Goal: Information Seeking & Learning: Learn about a topic

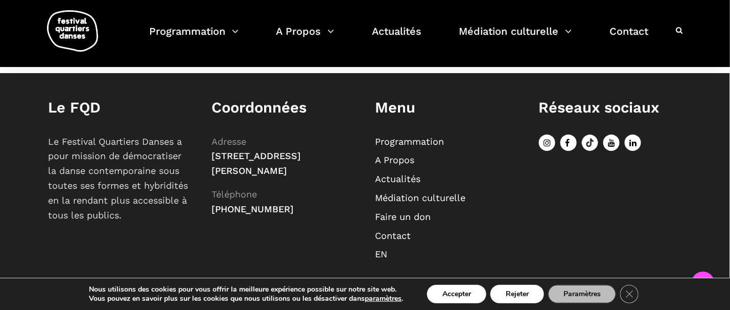
scroll to position [426, 0]
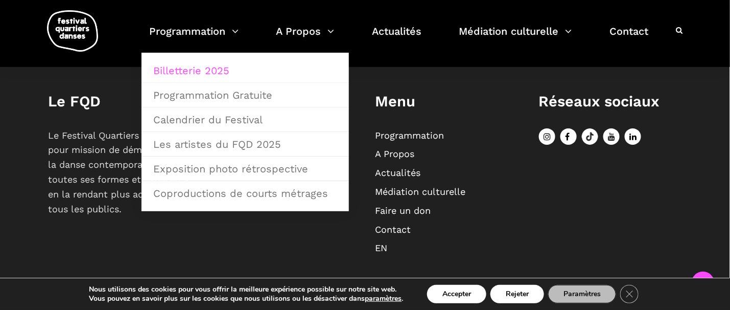
click at [170, 72] on link "Billetterie 2025" at bounding box center [245, 71] width 196 height 24
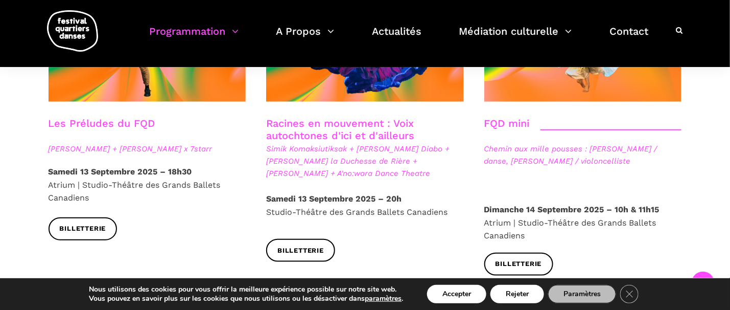
scroll to position [1584, 0]
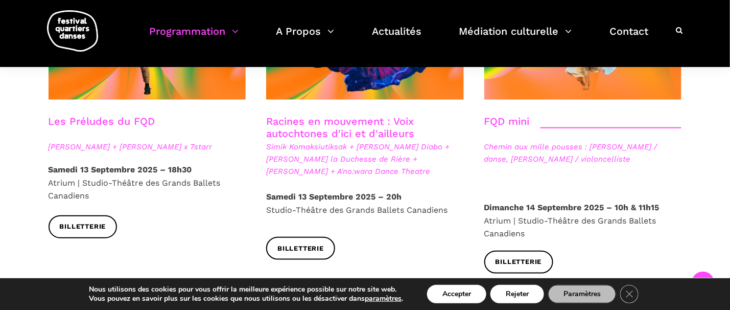
click at [375, 237] on div "Racines en mouvement : Voix autochtones d'ici et d'ailleurs Simik Komaksiutiksa…" at bounding box center [365, 127] width 218 height 321
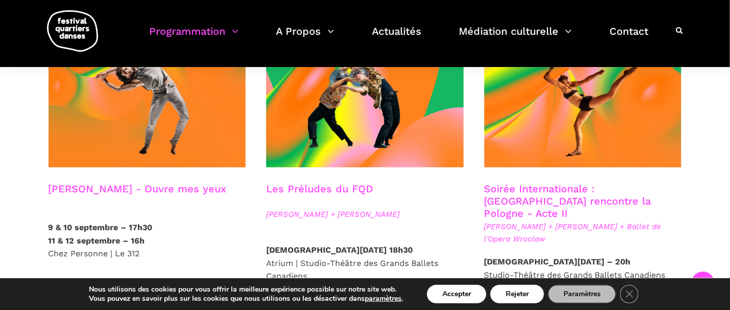
scroll to position [919, 0]
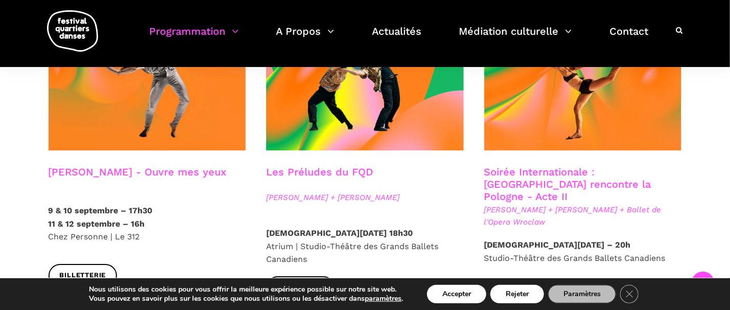
drag, startPoint x: 80, startPoint y: 213, endPoint x: 61, endPoint y: 142, distance: 73.6
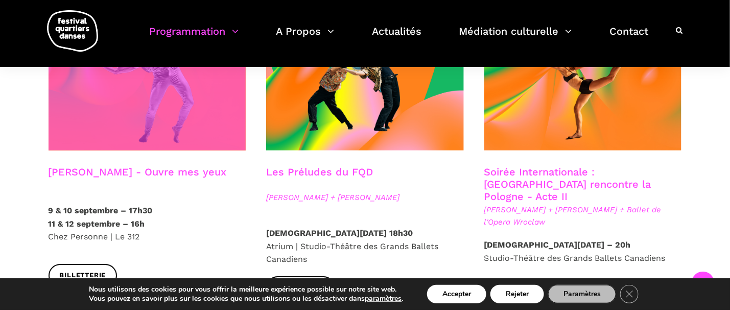
drag, startPoint x: 61, startPoint y: 142, endPoint x: 103, endPoint y: 109, distance: 53.5
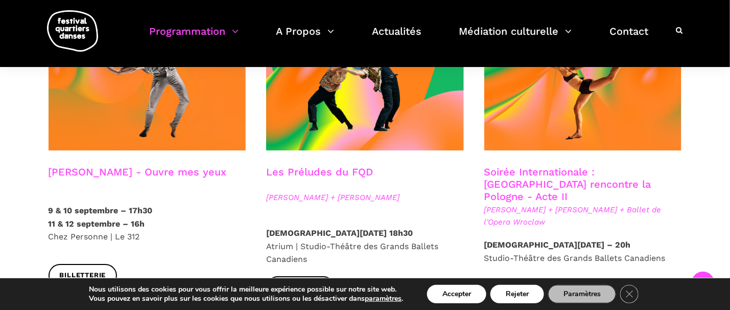
click at [26, 158] on div "Spectacles en salles Soirée d'ouverture du FQD Grands Ballets Canadiens + [PERS…" at bounding box center [365, 316] width 730 height 1934
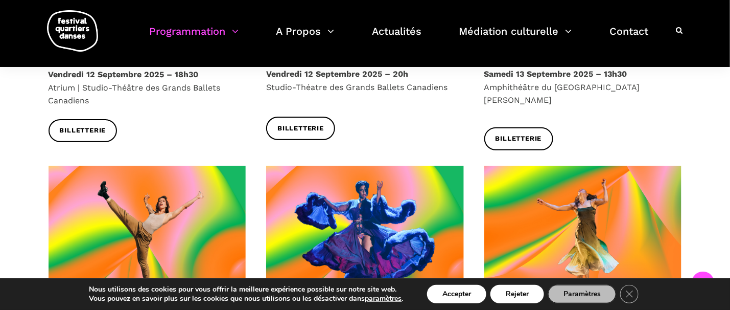
scroll to position [1329, 0]
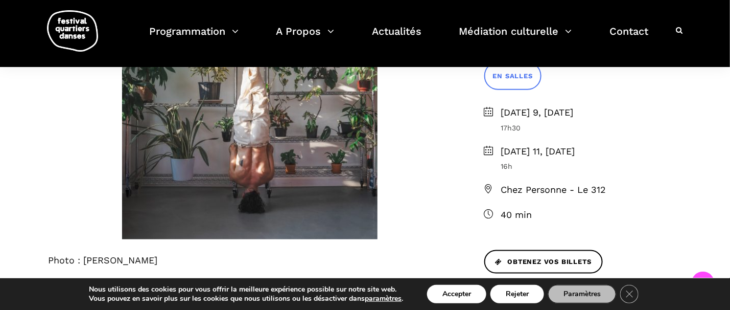
scroll to position [358, 0]
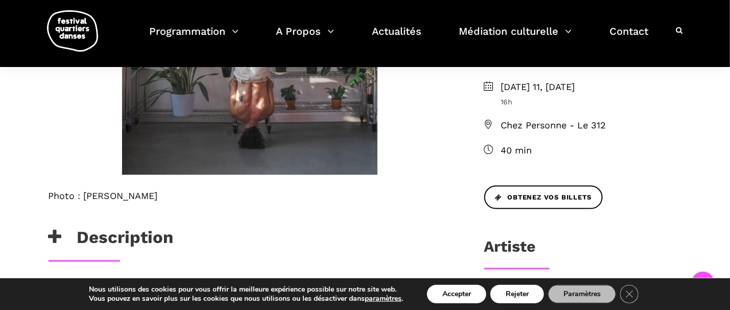
click at [509, 126] on span "Chez Personne - Le 312" at bounding box center [591, 125] width 181 height 15
drag, startPoint x: 538, startPoint y: 122, endPoint x: 503, endPoint y: 123, distance: 34.8
click at [503, 123] on span "Chez Personne - Le 312" at bounding box center [591, 125] width 181 height 15
click at [509, 127] on span "Chez Personne - Le 312" at bounding box center [591, 125] width 181 height 15
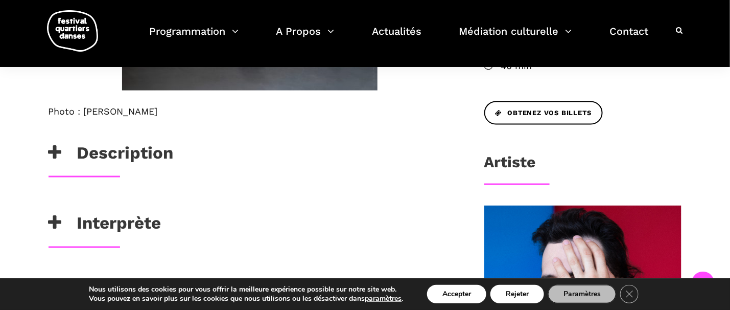
scroll to position [459, 0]
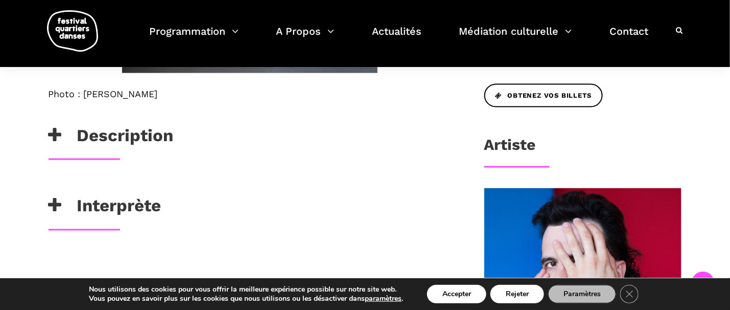
click at [118, 134] on h3 "Description" at bounding box center [111, 138] width 125 height 26
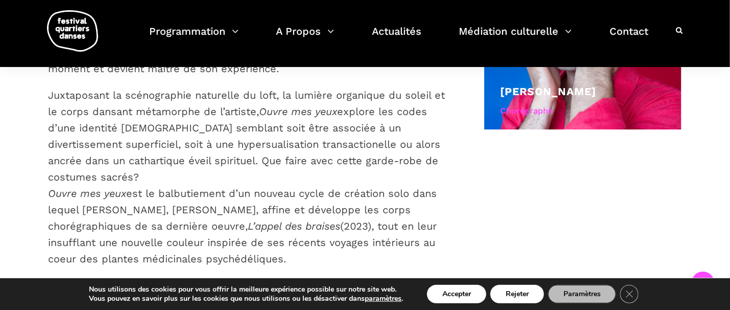
scroll to position [767, 0]
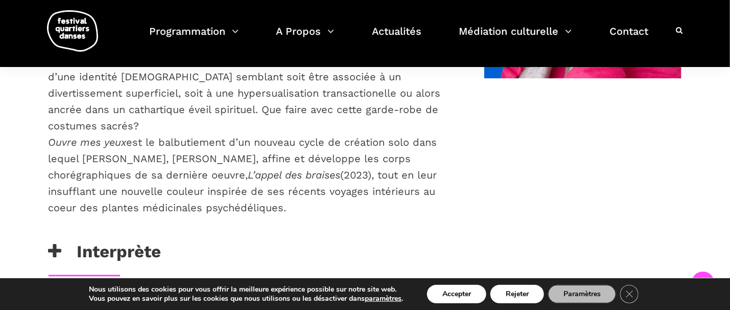
click at [95, 241] on h3 "Interprète" at bounding box center [105, 254] width 113 height 26
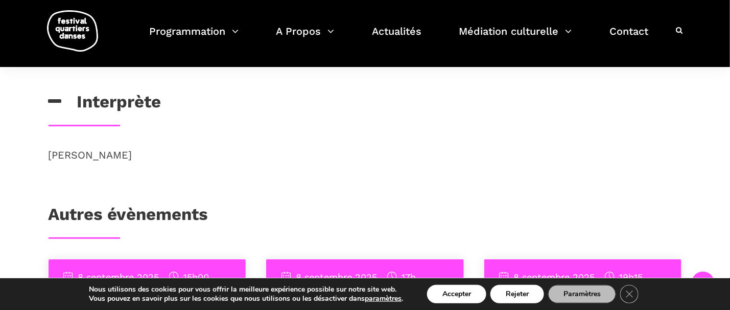
scroll to position [868, 0]
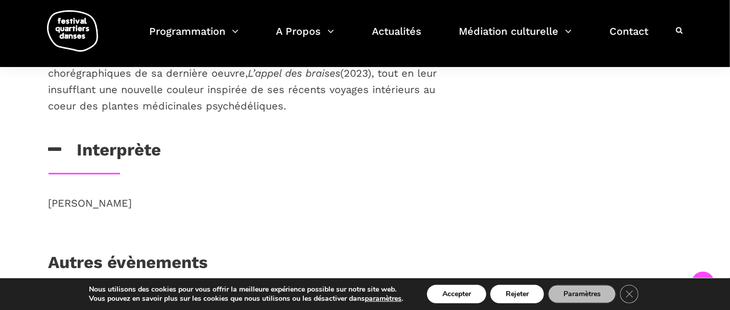
click at [94, 140] on h3 "Interprète" at bounding box center [105, 153] width 113 height 26
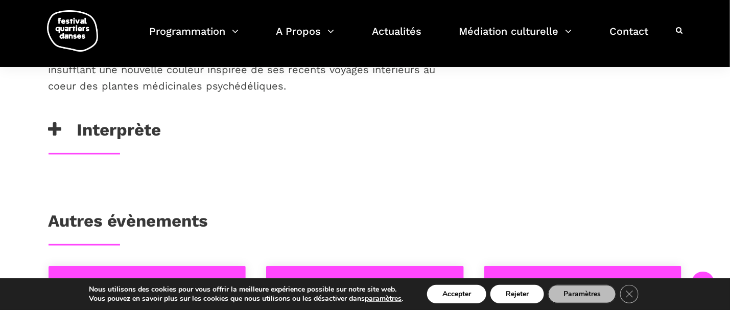
scroll to position [919, 0]
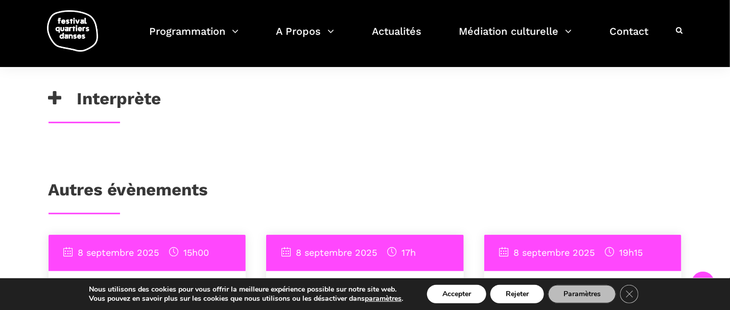
click at [100, 88] on h3 "Interprète" at bounding box center [105, 101] width 113 height 26
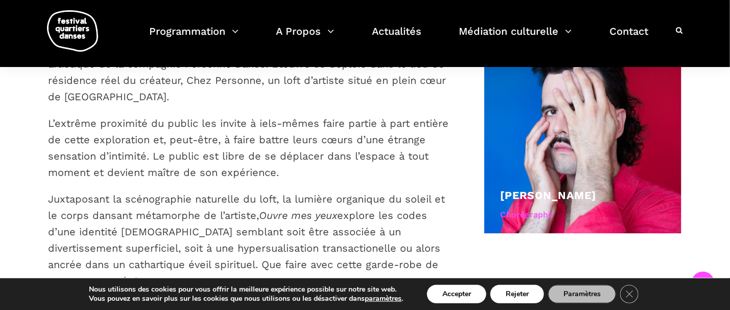
scroll to position [613, 0]
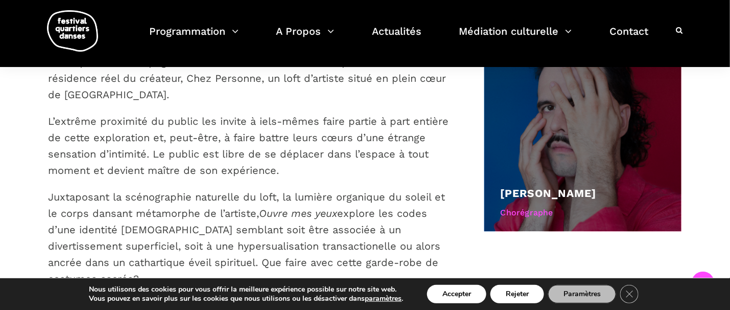
click at [528, 213] on div "Chorégraphe" at bounding box center [583, 212] width 165 height 13
click at [522, 192] on link "Charles-Alexis Desgagnés" at bounding box center [549, 193] width 96 height 13
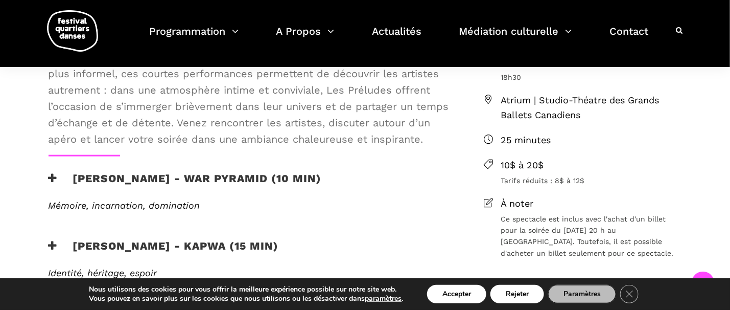
scroll to position [358, 0]
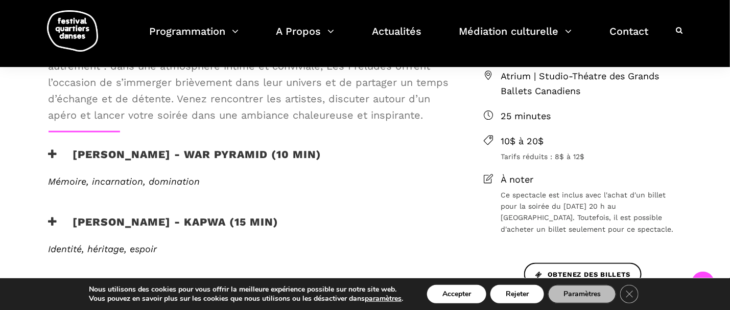
click at [50, 153] on icon at bounding box center [53, 154] width 9 height 11
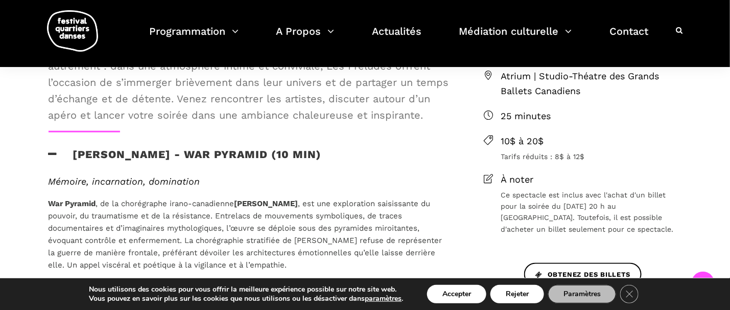
click at [50, 153] on icon at bounding box center [53, 154] width 9 height 11
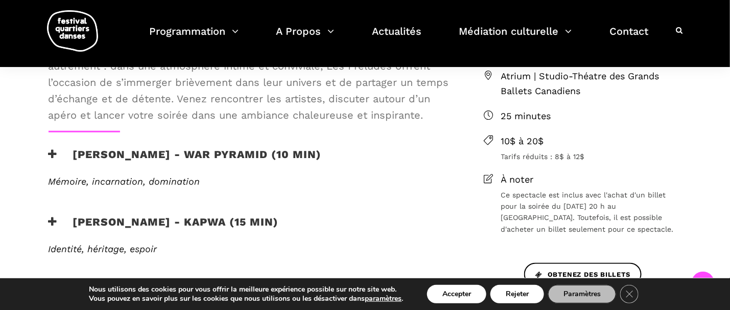
click at [50, 153] on icon at bounding box center [53, 154] width 9 height 11
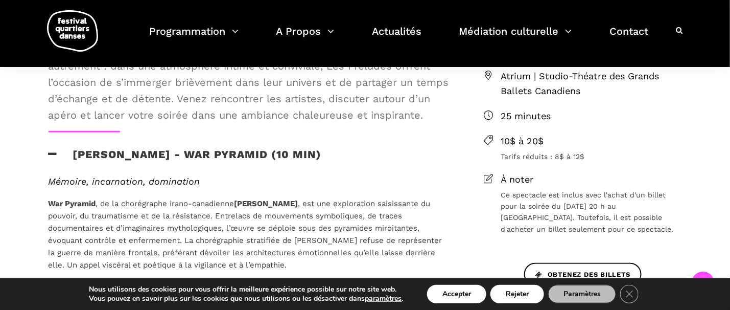
click at [50, 153] on icon at bounding box center [53, 154] width 9 height 11
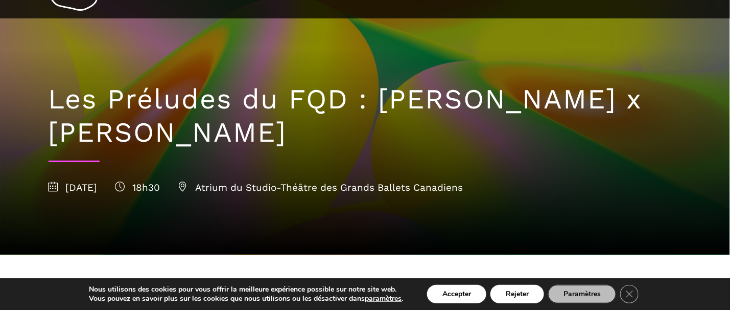
scroll to position [0, 0]
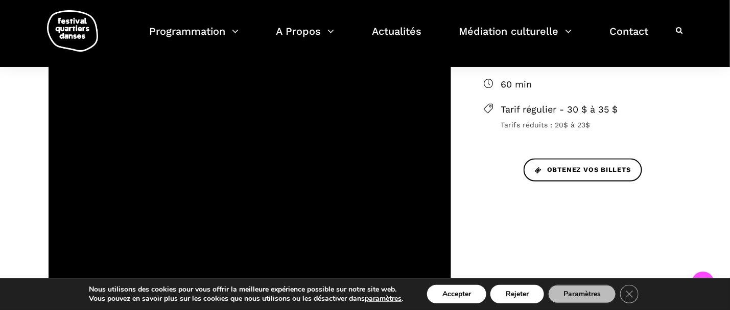
scroll to position [374, 0]
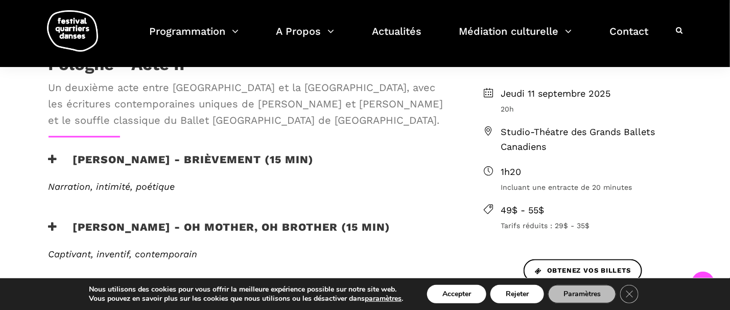
scroll to position [358, 0]
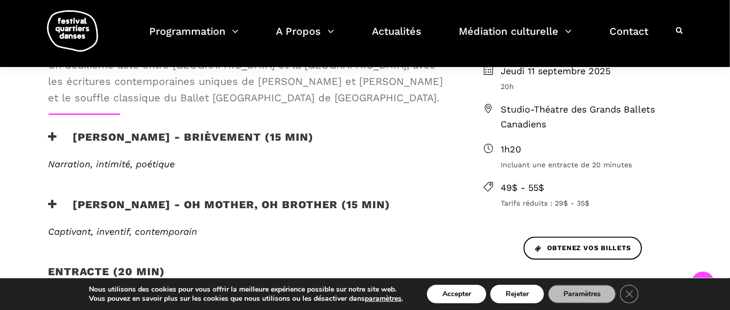
click at [51, 136] on icon at bounding box center [53, 136] width 9 height 11
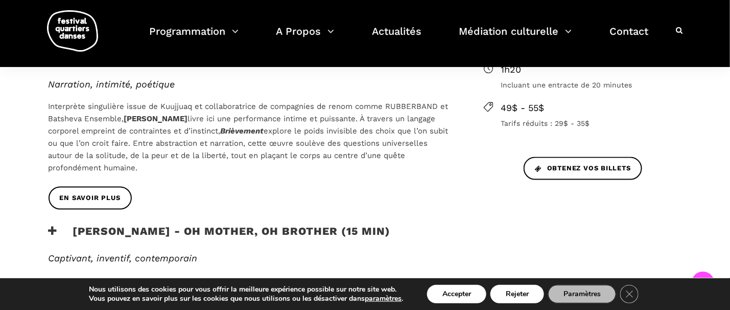
scroll to position [459, 0]
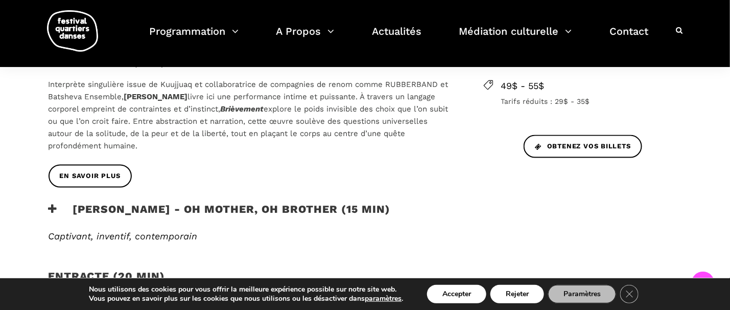
click at [51, 207] on icon at bounding box center [53, 209] width 9 height 11
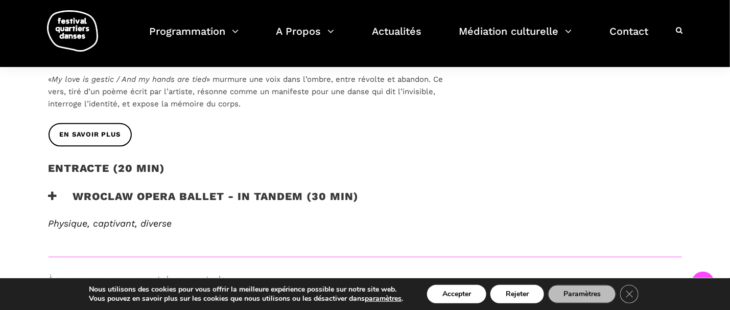
scroll to position [715, 0]
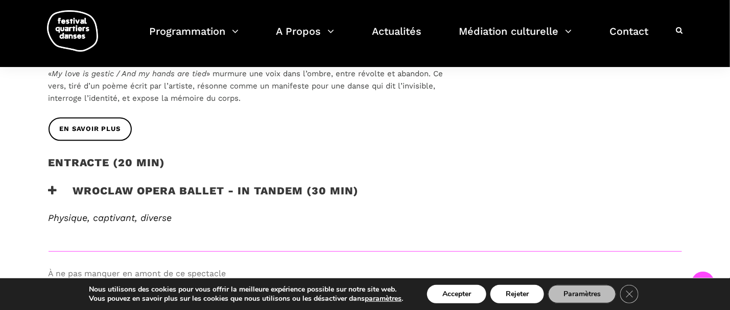
click at [53, 187] on icon at bounding box center [53, 190] width 9 height 11
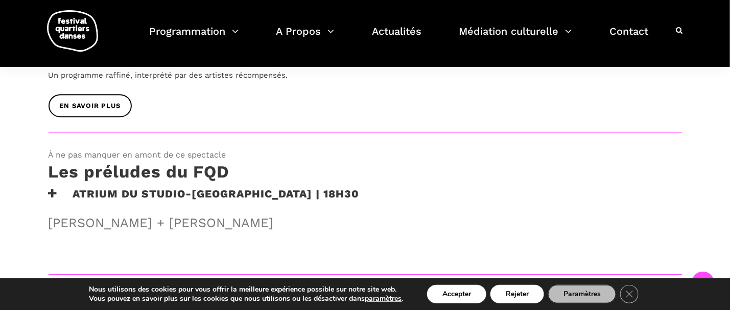
scroll to position [970, 0]
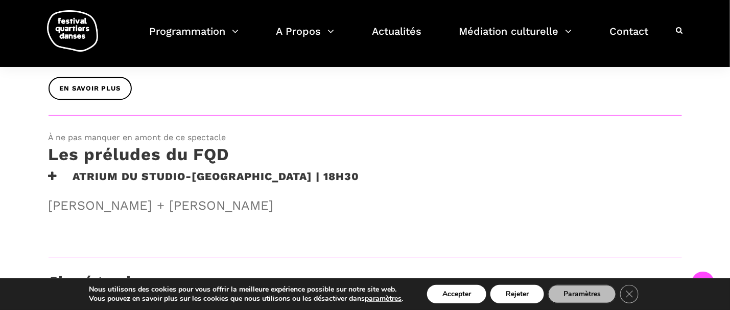
click at [51, 171] on icon at bounding box center [53, 176] width 9 height 11
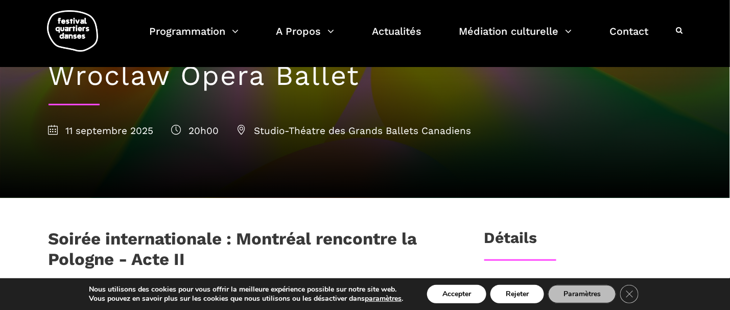
scroll to position [102, 0]
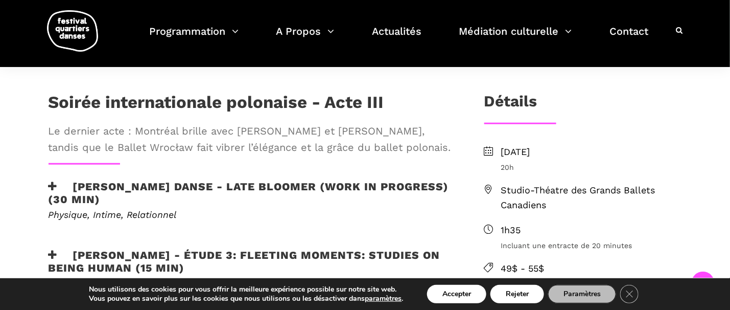
scroll to position [307, 0]
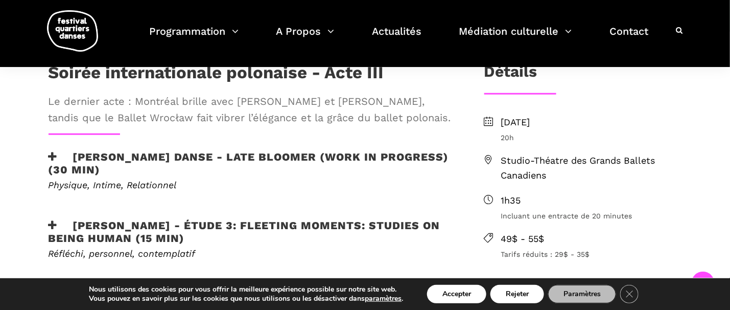
click at [51, 153] on icon at bounding box center [53, 156] width 9 height 11
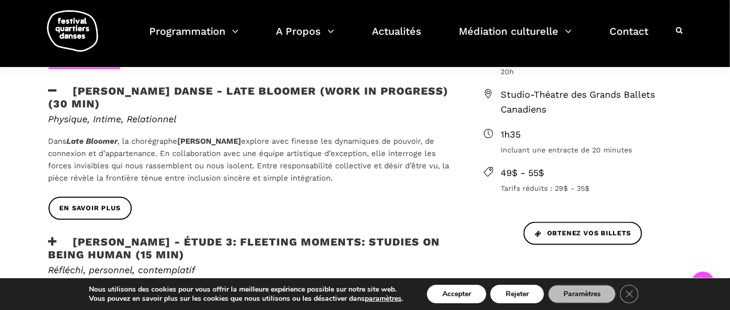
scroll to position [358, 0]
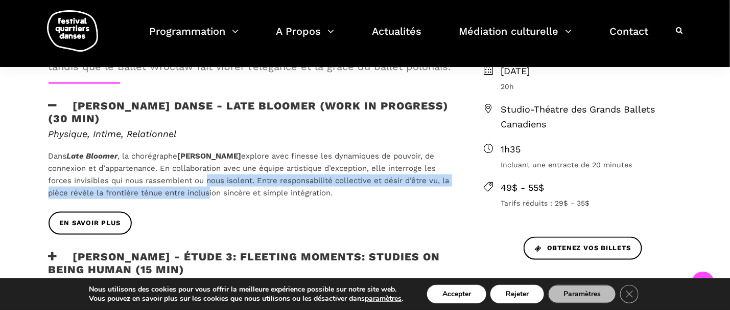
drag, startPoint x: 228, startPoint y: 156, endPoint x: 205, endPoint y: 186, distance: 37.4
click at [205, 186] on p "Dans Late Bloomer , la chorégraphe Hélène Simoneau explore avec finesse les dyn…" at bounding box center [250, 174] width 403 height 49
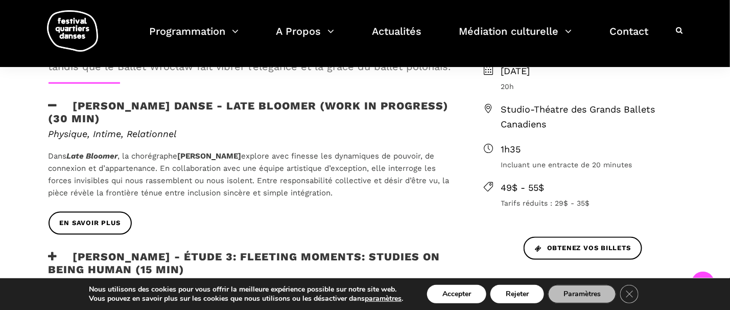
click at [202, 154] on b "Hélène Simoneau" at bounding box center [210, 155] width 64 height 9
click at [204, 156] on b "Hélène Simoneau" at bounding box center [210, 155] width 64 height 9
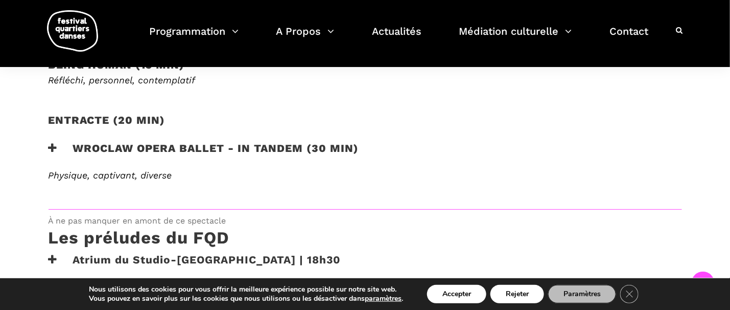
scroll to position [408, 0]
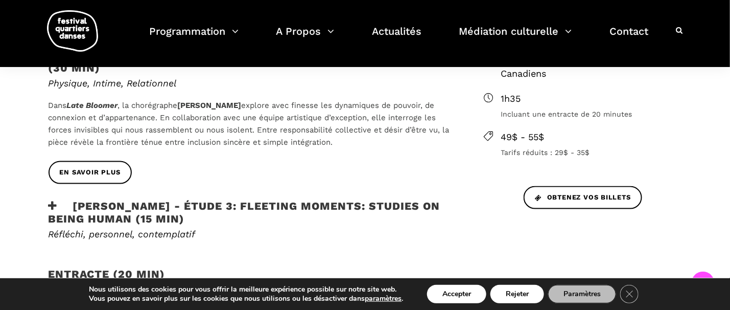
click at [51, 202] on icon at bounding box center [53, 205] width 9 height 11
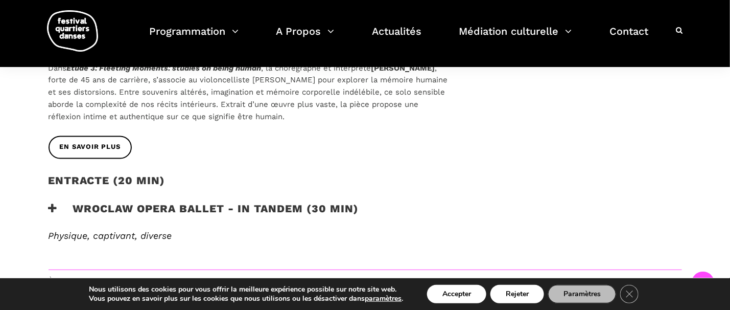
scroll to position [613, 0]
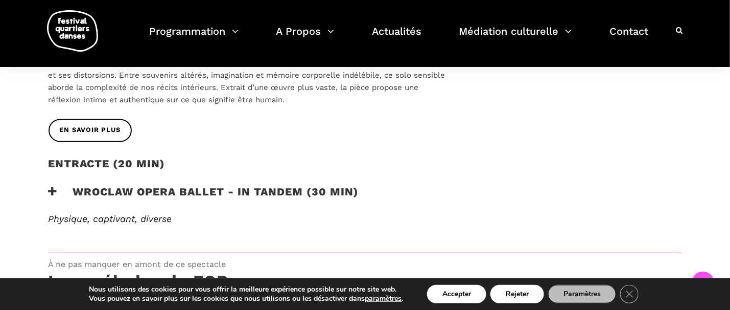
click at [52, 189] on icon at bounding box center [53, 192] width 9 height 11
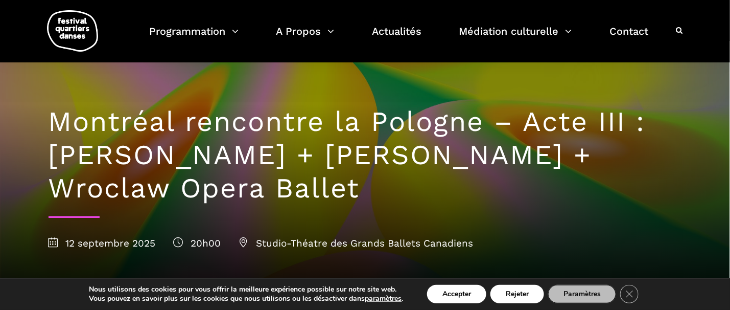
scroll to position [0, 0]
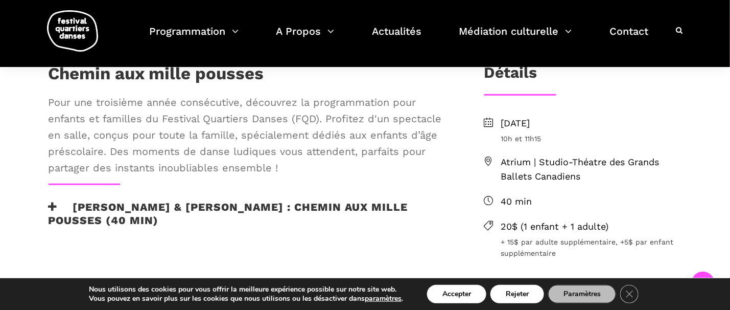
scroll to position [255, 0]
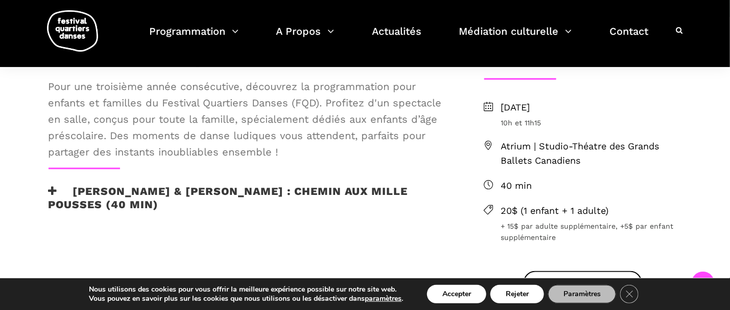
click at [49, 189] on icon at bounding box center [53, 191] width 9 height 11
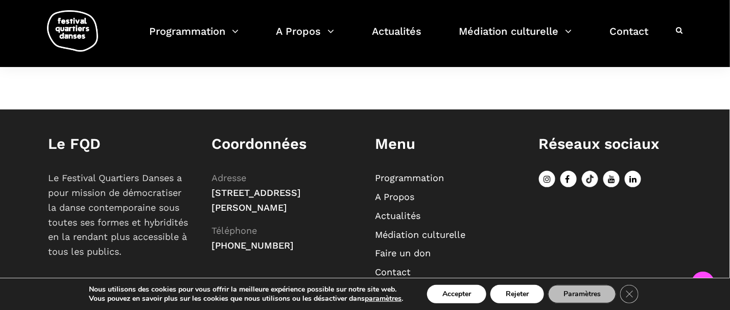
scroll to position [1175, 0]
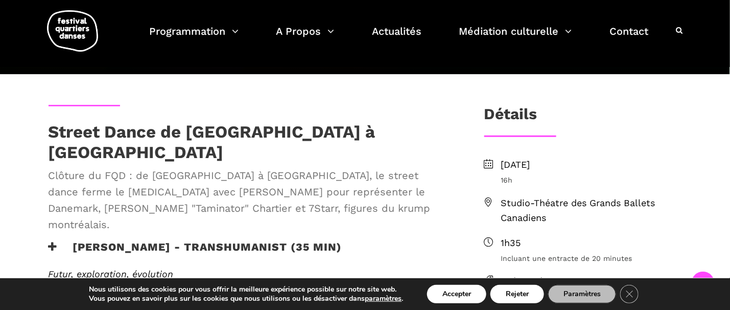
scroll to position [255, 0]
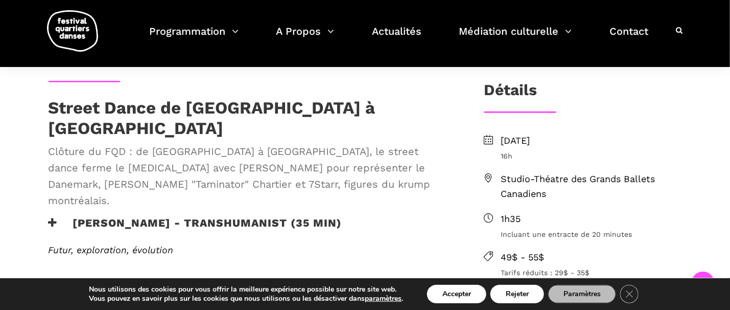
click at [50, 217] on icon at bounding box center [53, 222] width 9 height 11
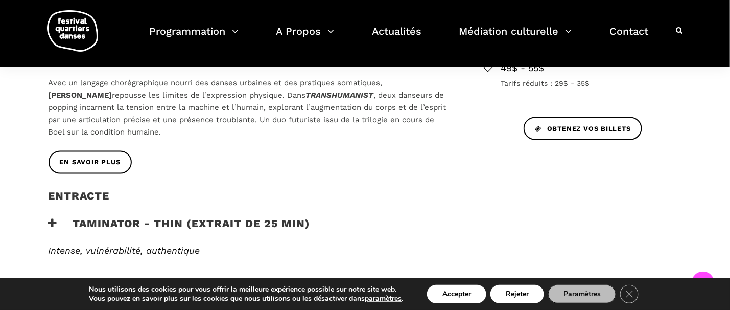
scroll to position [459, 0]
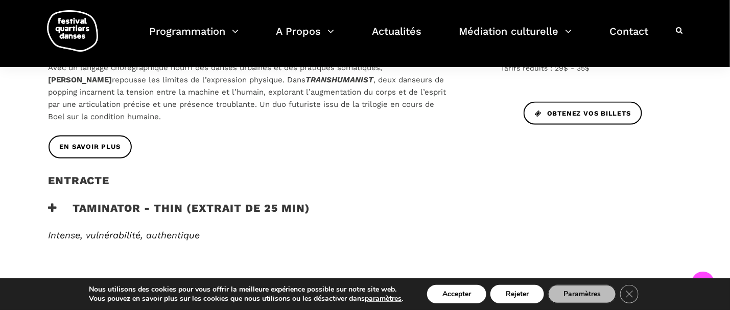
click at [50, 203] on icon at bounding box center [53, 208] width 9 height 11
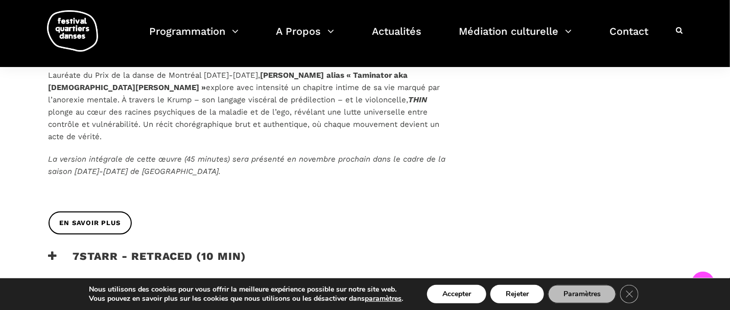
scroll to position [664, 0]
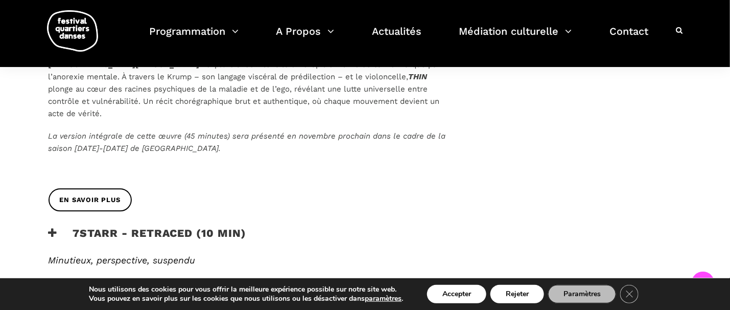
click at [51, 228] on icon at bounding box center [53, 233] width 9 height 11
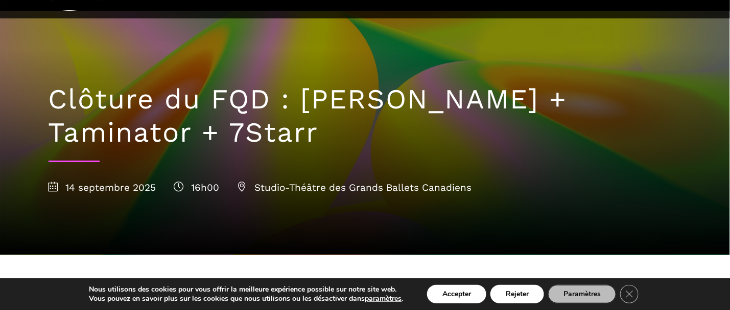
scroll to position [0, 0]
